Goal: Check status

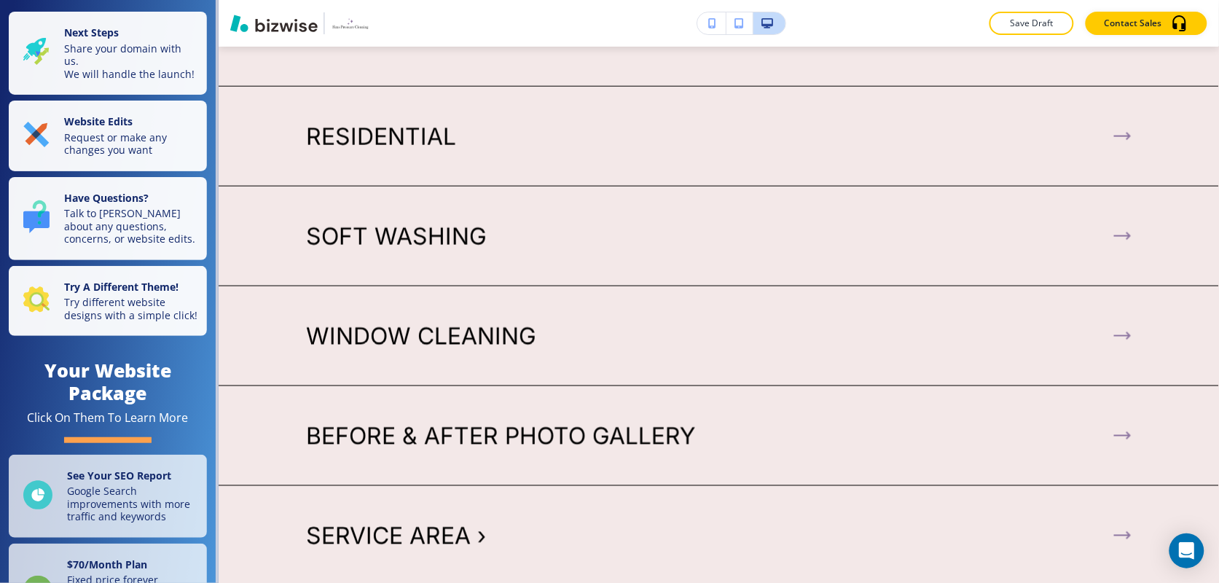
scroll to position [4967, 0]
